Goal: Use online tool/utility: Utilize a website feature to perform a specific function

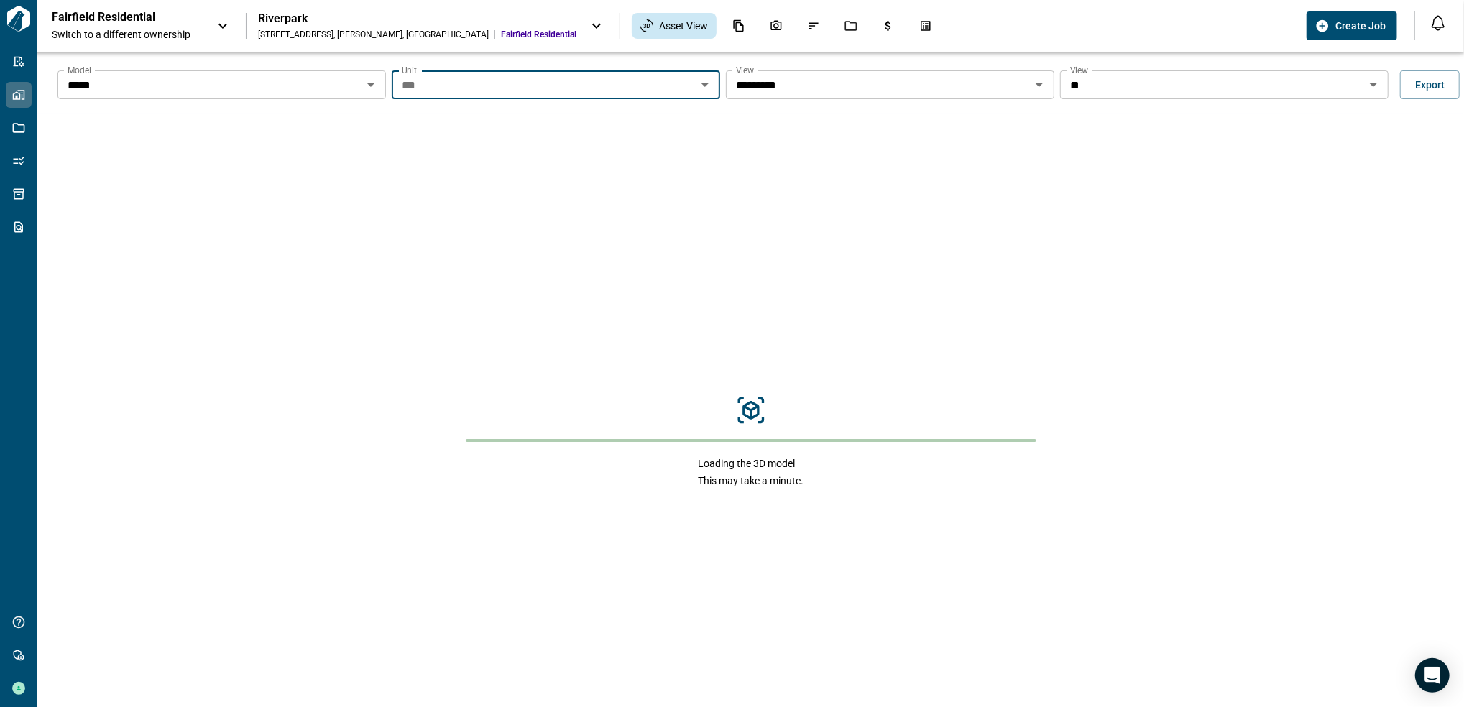
click at [710, 88] on icon "Open" at bounding box center [705, 84] width 17 height 17
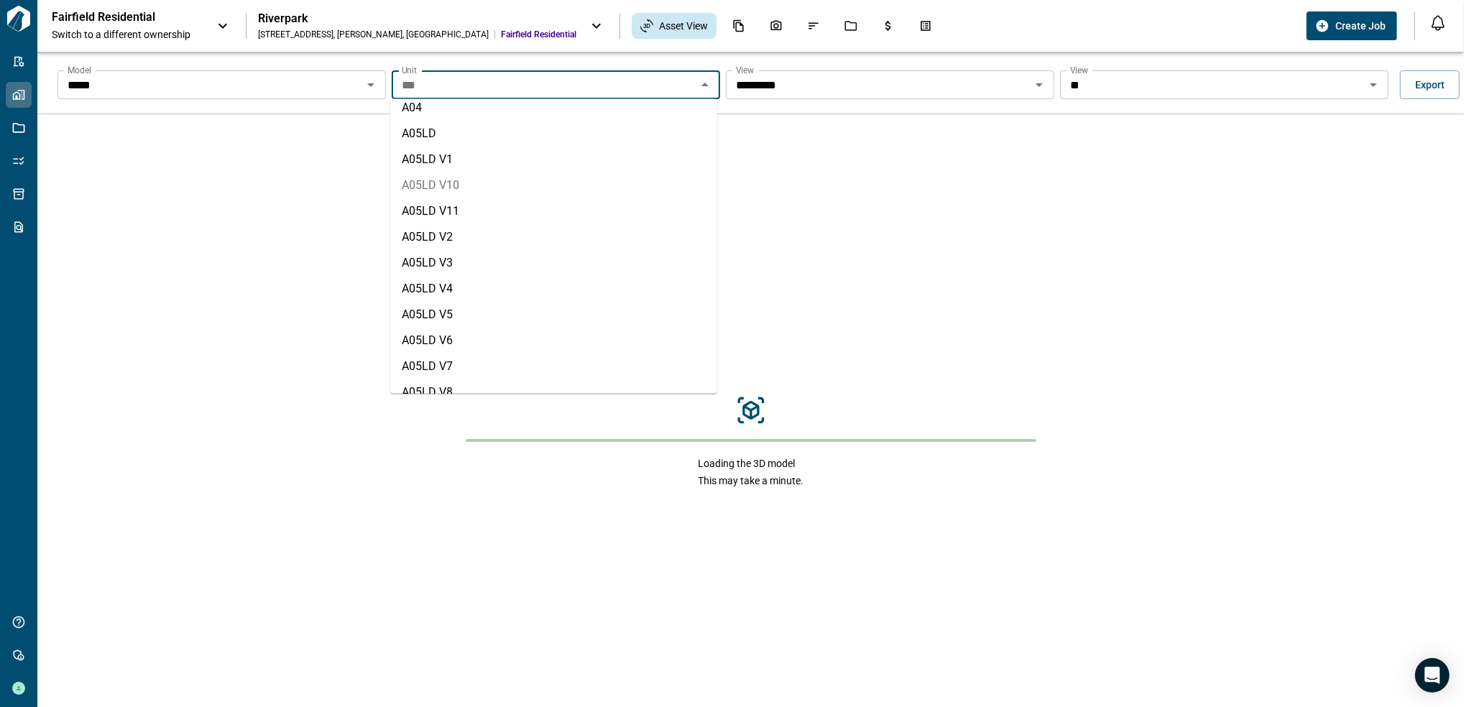
click at [497, 185] on li "A05LD V10" at bounding box center [553, 186] width 327 height 26
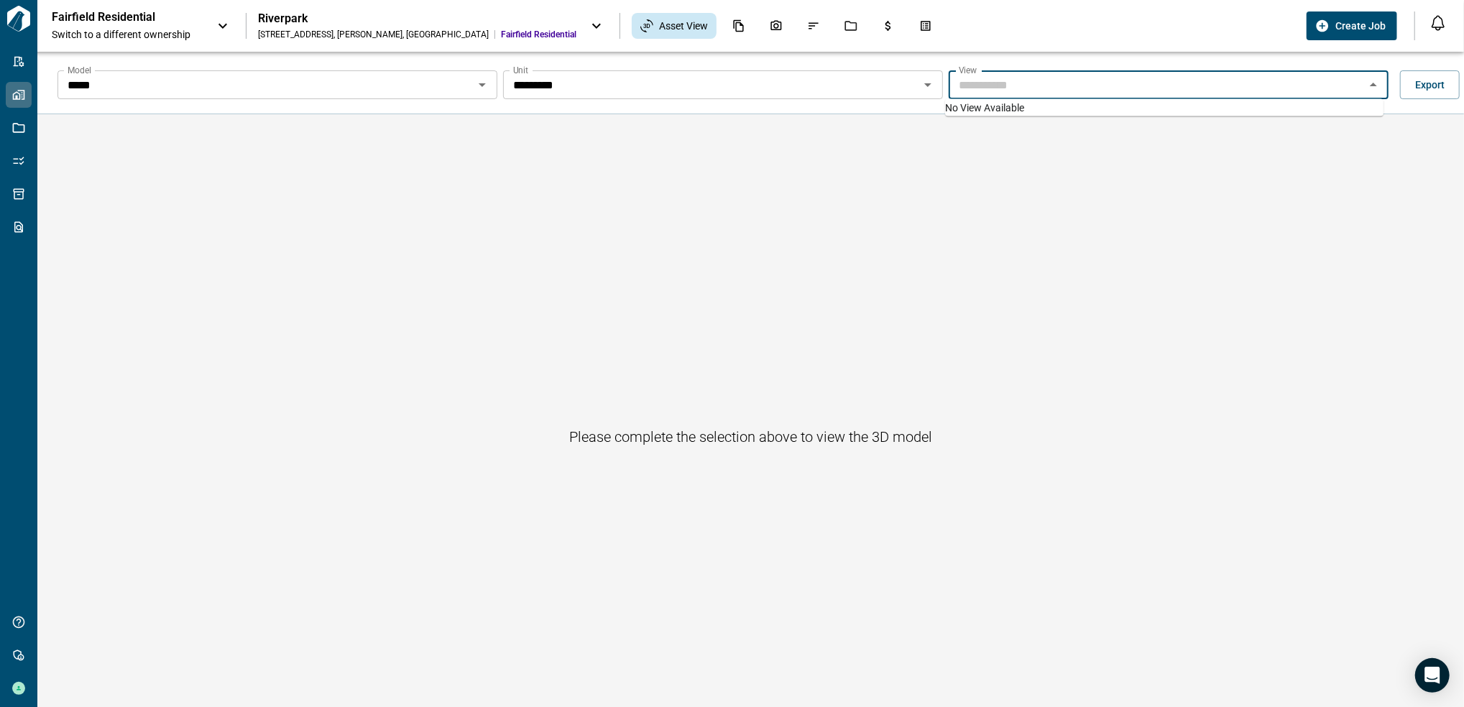
click at [1109, 86] on input "Model" at bounding box center [1157, 85] width 408 height 20
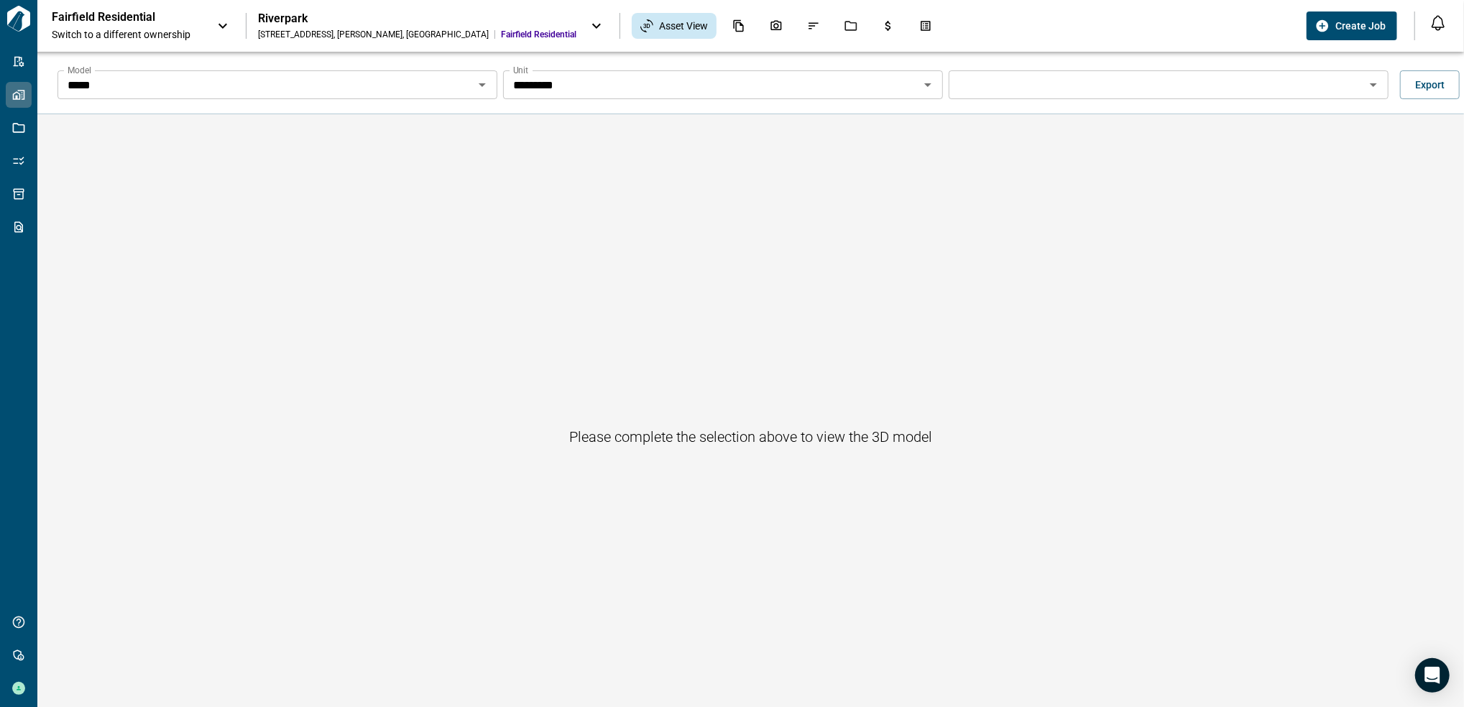
click at [1133, 228] on div "Please complete the selection above to view the 3D model" at bounding box center [750, 436] width 1427 height 645
